Goal: Information Seeking & Learning: Find specific fact

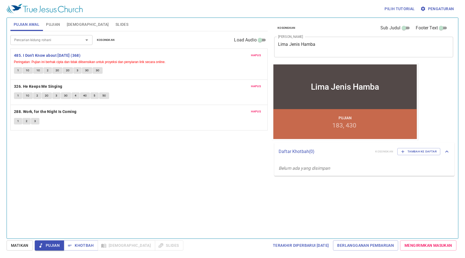
click at [18, 69] on span "1" at bounding box center [18, 70] width 2 height 5
click at [27, 70] on span "1C" at bounding box center [28, 70] width 4 height 5
click at [38, 71] on span "1C" at bounding box center [38, 70] width 4 height 5
click at [47, 70] on span "2" at bounding box center [48, 70] width 2 height 5
click at [58, 69] on span "2C" at bounding box center [58, 70] width 4 height 5
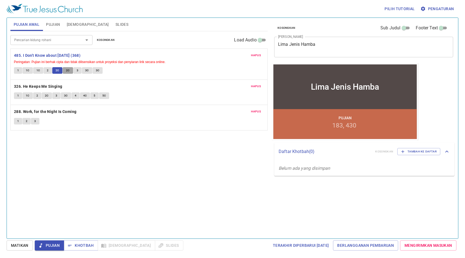
click at [67, 69] on span "2C" at bounding box center [68, 70] width 4 height 5
click at [78, 71] on button "3" at bounding box center [77, 70] width 8 height 7
click at [86, 69] on span "3C" at bounding box center [87, 70] width 4 height 5
click at [96, 68] on span "3C" at bounding box center [98, 70] width 4 height 5
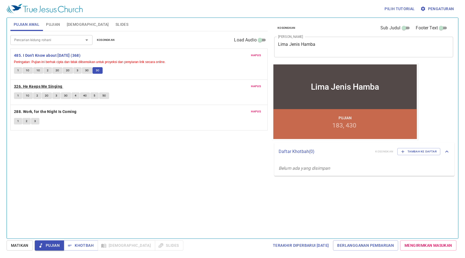
click at [56, 86] on b "326. He Keeps Me Singing" at bounding box center [38, 86] width 48 height 7
click at [19, 95] on button "1" at bounding box center [18, 95] width 8 height 7
click at [27, 95] on span "1c" at bounding box center [28, 95] width 4 height 5
click at [38, 94] on button "2" at bounding box center [37, 95] width 8 height 7
click at [47, 95] on span "2c" at bounding box center [47, 95] width 4 height 5
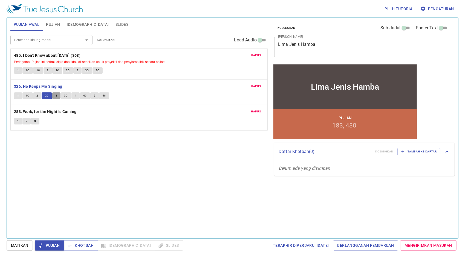
click at [56, 94] on span "3" at bounding box center [57, 95] width 2 height 5
click at [68, 94] on button "3c" at bounding box center [66, 95] width 10 height 7
click at [76, 95] on button "4" at bounding box center [75, 95] width 8 height 7
click at [86, 95] on span "4c" at bounding box center [85, 95] width 4 height 5
click at [95, 96] on button "5" at bounding box center [94, 95] width 8 height 7
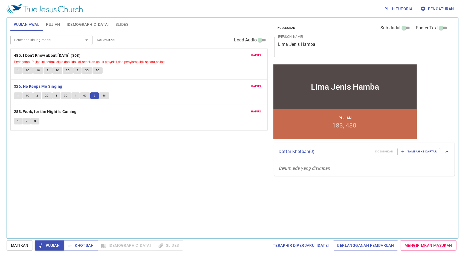
click at [105, 94] on span "5c" at bounding box center [104, 95] width 4 height 5
click at [59, 111] on b "288. Work, for the Night Is Coming" at bounding box center [45, 111] width 63 height 7
click at [18, 119] on span "1" at bounding box center [18, 121] width 2 height 5
click at [27, 122] on span "2" at bounding box center [27, 121] width 2 height 5
click at [37, 120] on button "3" at bounding box center [35, 121] width 8 height 7
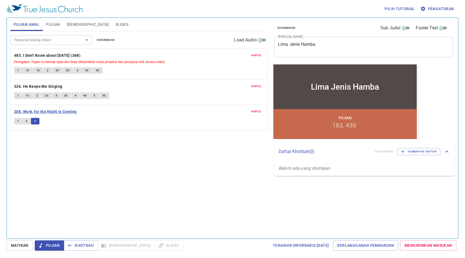
click at [55, 112] on b "288. Work, for the Night Is Coming" at bounding box center [45, 111] width 63 height 7
click at [56, 25] on span "Pujian" at bounding box center [53, 24] width 14 height 7
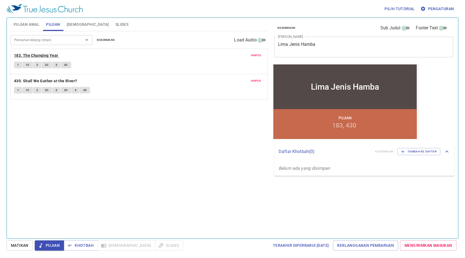
click at [32, 53] on b "183. The Changing Year" at bounding box center [36, 55] width 44 height 7
click at [19, 63] on span "1" at bounding box center [18, 64] width 2 height 5
click at [28, 64] on span "1C" at bounding box center [28, 64] width 4 height 5
click at [38, 64] on span "2" at bounding box center [37, 64] width 2 height 5
click at [46, 65] on span "2C" at bounding box center [47, 64] width 4 height 5
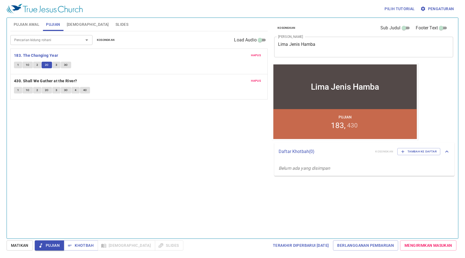
click at [56, 65] on span "3" at bounding box center [57, 64] width 2 height 5
click at [68, 64] on button "3C" at bounding box center [66, 65] width 10 height 7
click at [88, 243] on span "Khotbah" at bounding box center [80, 245] width 25 height 7
click at [78, 23] on span "[DEMOGRAPHIC_DATA]" at bounding box center [88, 24] width 42 height 7
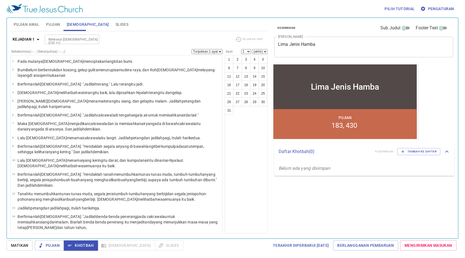
click at [60, 40] on input "Referensi [DEMOGRAPHIC_DATA] (Ctrl +/)" at bounding box center [67, 39] width 42 height 6
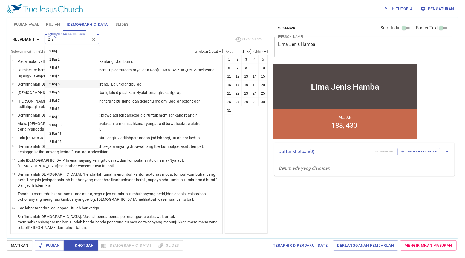
click at [68, 81] on li "2 Raj 5" at bounding box center [72, 84] width 55 height 8
type input "2 raj"
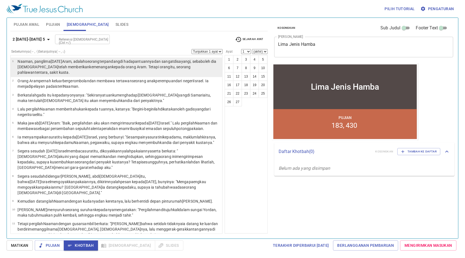
click at [117, 63] on wh376 "terpandang di hadapan tuannya dan sangat disayangi , sebab oleh dia [DEMOGRAPHI…" at bounding box center [117, 66] width 199 height 15
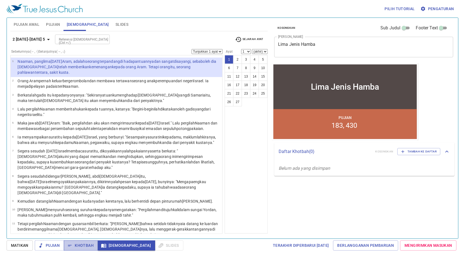
click at [91, 246] on span "Khotbah" at bounding box center [80, 245] width 25 height 7
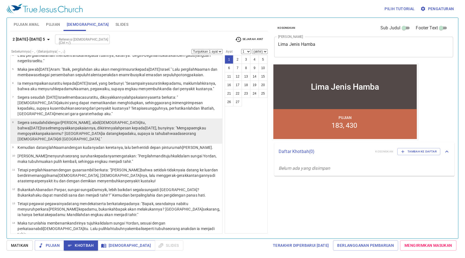
scroll to position [55, 0]
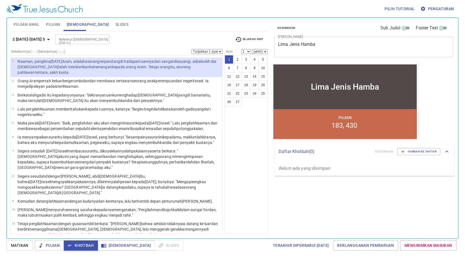
scroll to position [55, 0]
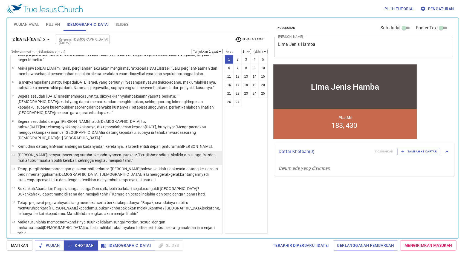
click at [150, 159] on p "Elisa menyuruh seorang suruhan kepadanya mengatakan : "Pergilah mandi tujuh kal…" at bounding box center [119, 157] width 203 height 11
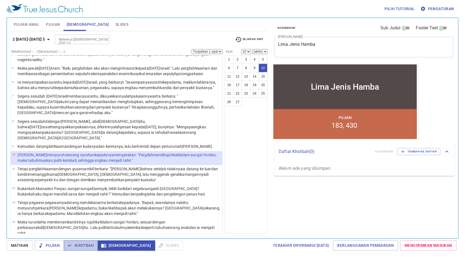
click at [82, 244] on span "Khotbah" at bounding box center [80, 245] width 25 height 7
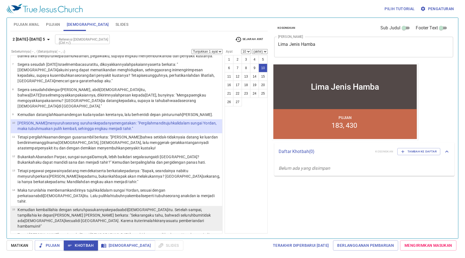
scroll to position [110, 0]
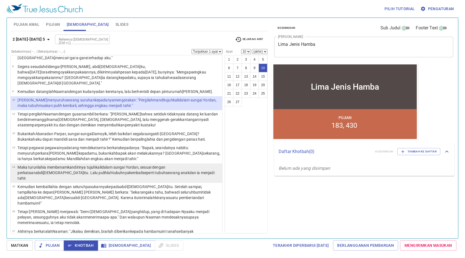
click at [140, 170] on p "Maka turunlah ia membenamkan dirinya tujuh kali dalam sungai Yordan , sesuai de…" at bounding box center [119, 172] width 203 height 16
select select "14"
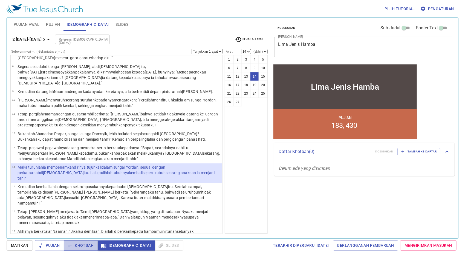
click at [78, 247] on span "Khotbah" at bounding box center [80, 245] width 25 height 7
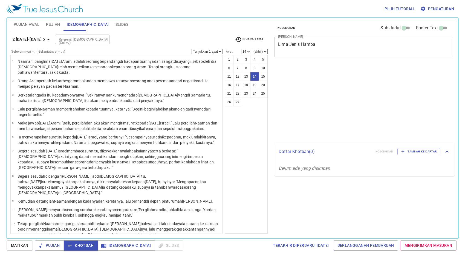
select select "14"
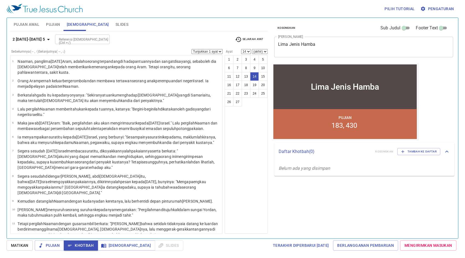
scroll to position [110, 0]
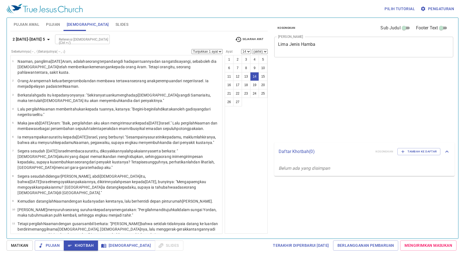
select select "14"
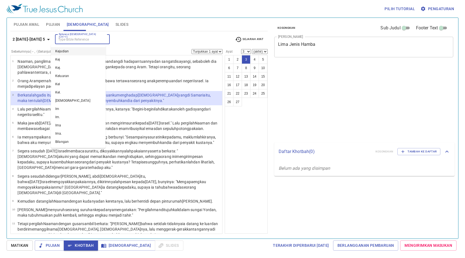
select select "3"
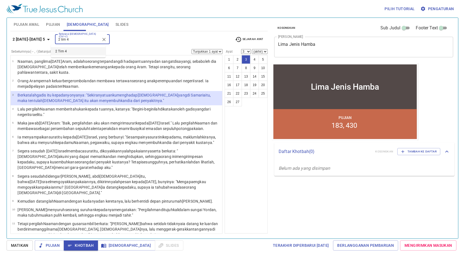
click at [87, 49] on li "2 Tim 4" at bounding box center [78, 51] width 55 height 8
type input "2 tim 4"
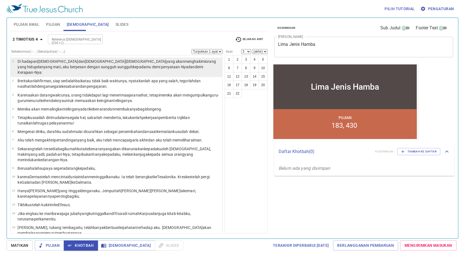
click at [83, 61] on wg2424 "yang akan menghakimi orang yang hidup dan yang mati , aku berpesan dengan sungg…" at bounding box center [117, 66] width 199 height 15
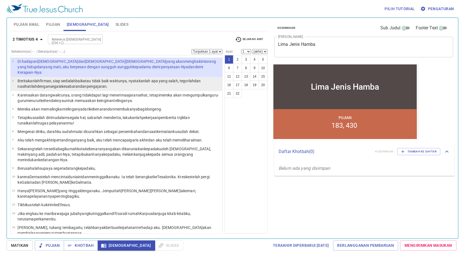
click at [109, 78] on p "Beritakanlah firman , siap sedialah baik atau tidak baik waktunya , nyatakanlah…" at bounding box center [119, 83] width 203 height 11
select select "2"
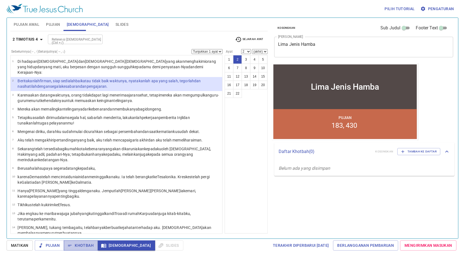
click at [84, 244] on span "Khotbah" at bounding box center [80, 245] width 25 height 7
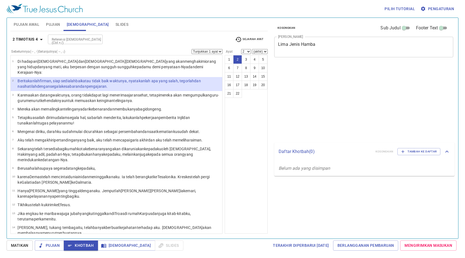
select select "2"
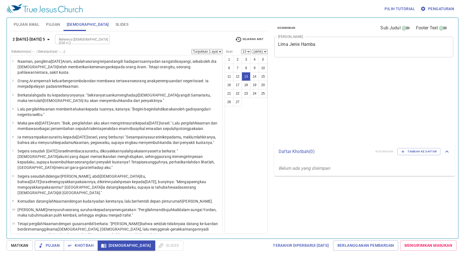
select select "13"
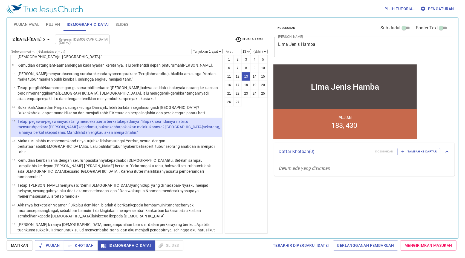
scroll to position [137, 0]
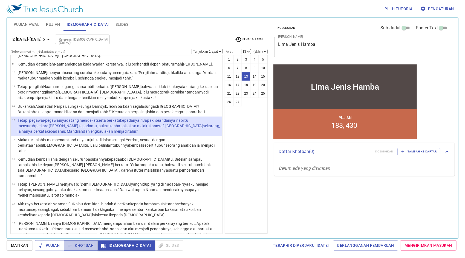
click at [84, 244] on span "Khotbah" at bounding box center [80, 245] width 25 height 7
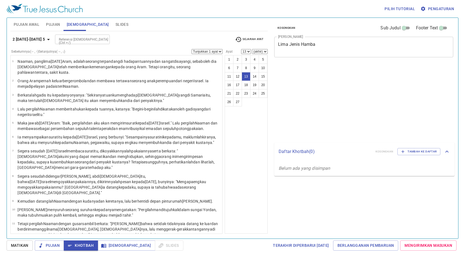
select select "13"
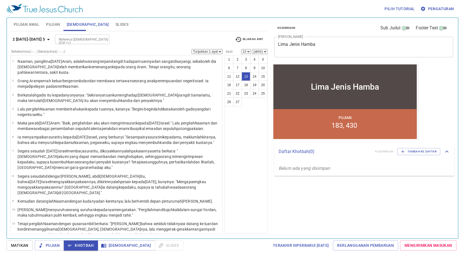
scroll to position [137, 0]
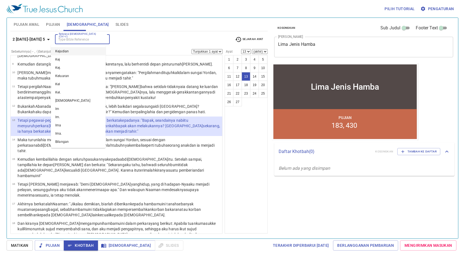
click at [90, 39] on input "Referensi [DEMOGRAPHIC_DATA] (Ctrl +/)" at bounding box center [78, 39] width 42 height 6
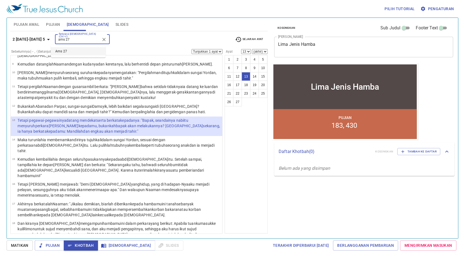
type input "ams 27"
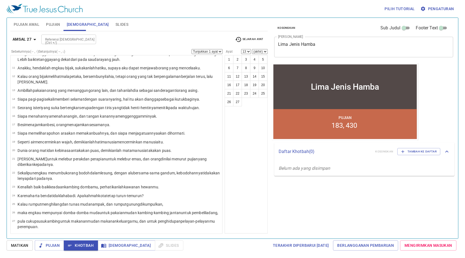
scroll to position [0, 0]
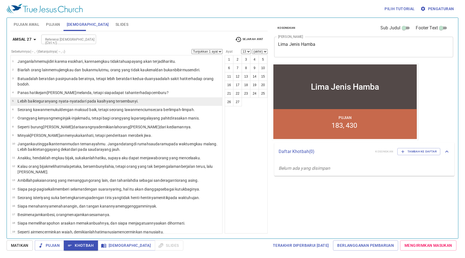
click at [99, 100] on wh1540 "dari pada kasih yang tersembunyi ." at bounding box center [109, 101] width 59 height 4
select select "5"
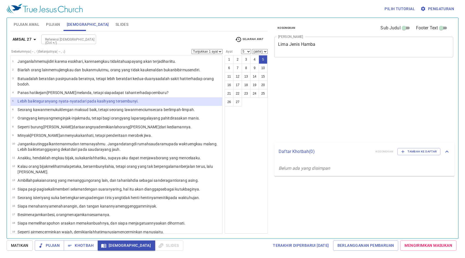
select select "5"
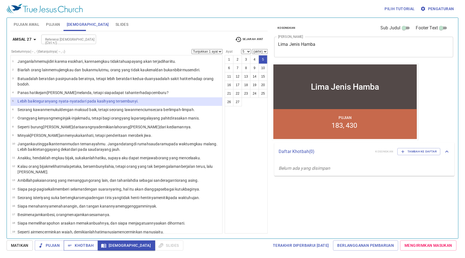
click at [76, 247] on span "Khotbah" at bounding box center [80, 245] width 25 height 7
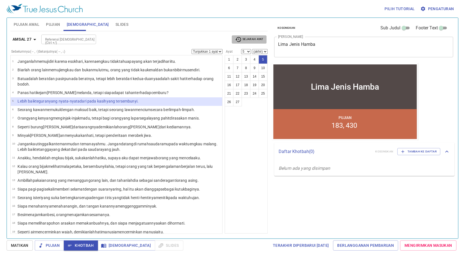
click at [260, 38] on span "Sejarah Ayat" at bounding box center [249, 39] width 28 height 7
click at [243, 37] on span "Sejarah Ayat" at bounding box center [249, 39] width 28 height 7
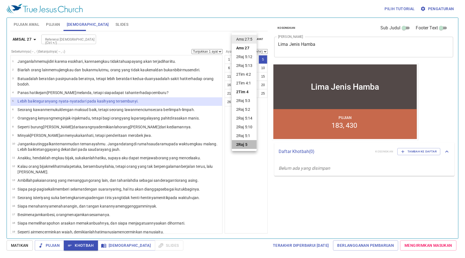
click at [243, 145] on b "2Raj 5" at bounding box center [241, 144] width 11 height 5
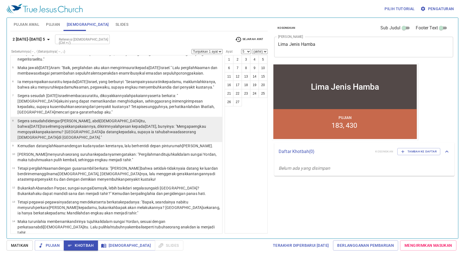
scroll to position [55, 0]
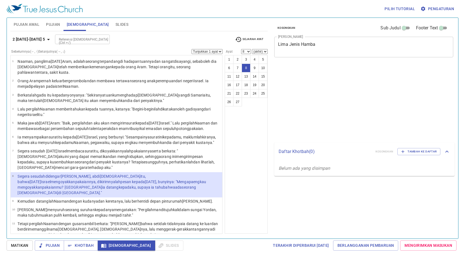
select select "8"
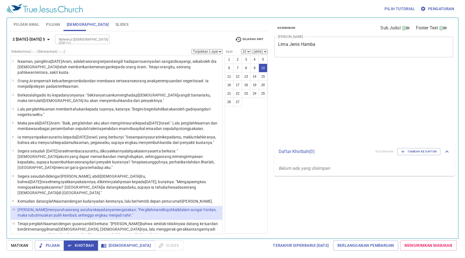
select select "10"
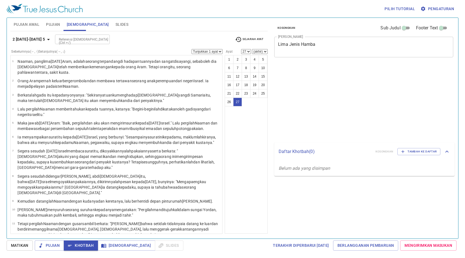
select select "27"
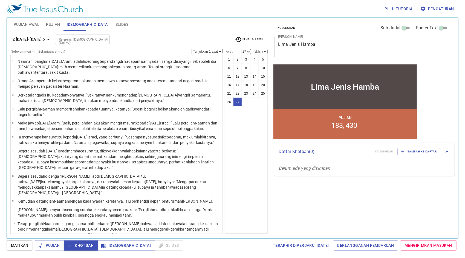
scroll to position [276, 0]
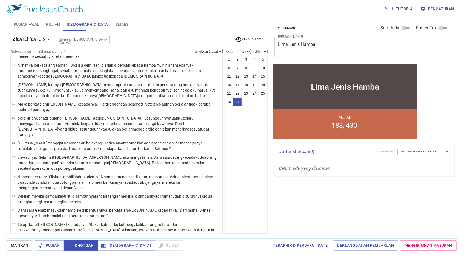
click at [84, 43] on div "Referensi [DEMOGRAPHIC_DATA] (Ctrl +/)" at bounding box center [82, 40] width 55 height 10
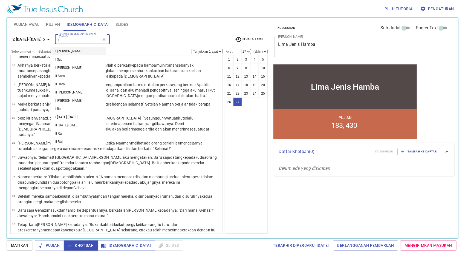
type input "i"
click at [155, 13] on div "Pilih tutorial Pengaturan" at bounding box center [232, 9] width 450 height 18
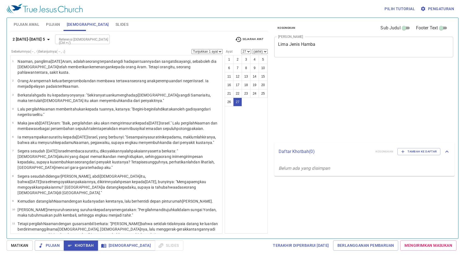
select select "27"
